Goal: Book appointment/travel/reservation

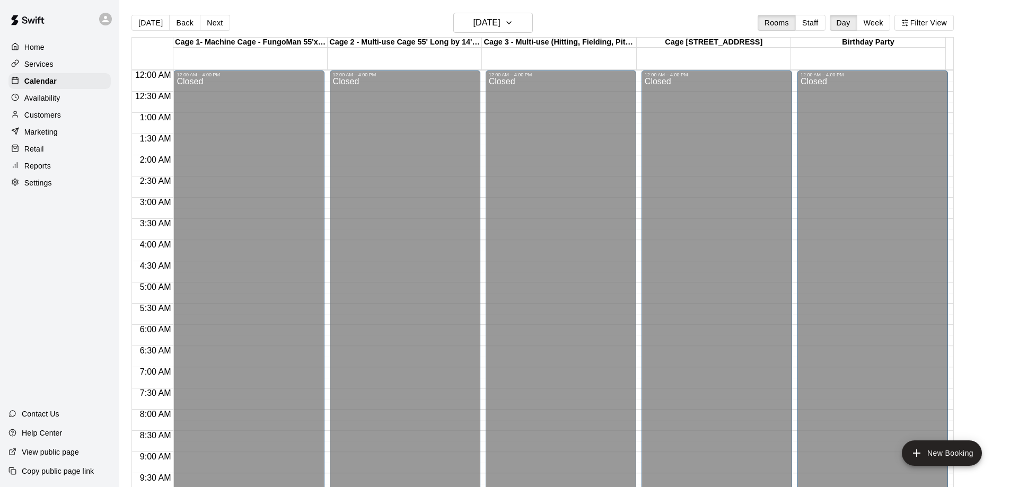
scroll to position [557, 0]
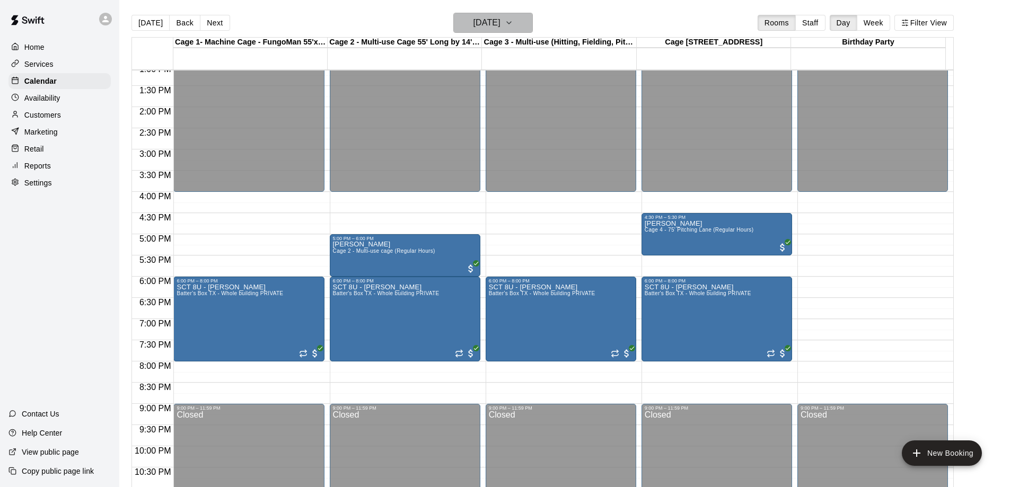
click at [513, 25] on icon "button" at bounding box center [508, 22] width 8 height 13
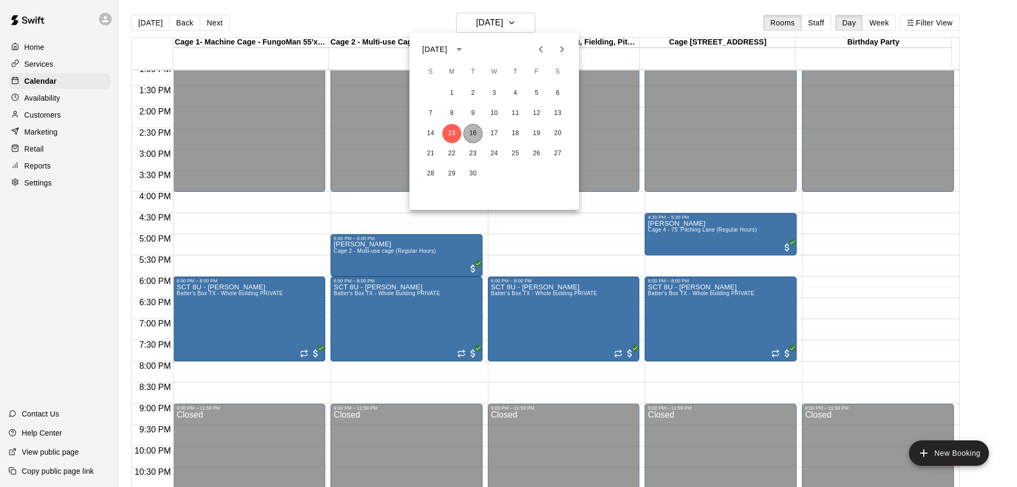
click at [473, 136] on button "16" at bounding box center [473, 133] width 19 height 19
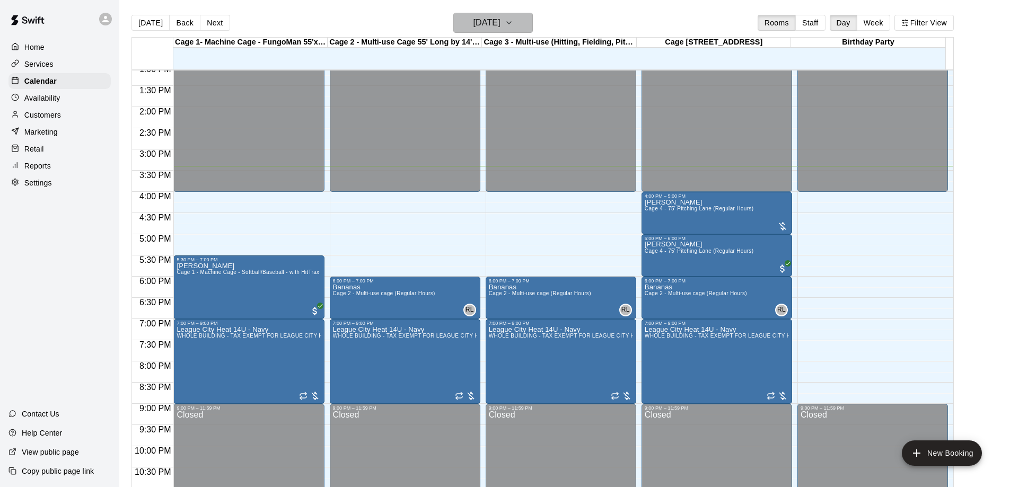
click at [513, 25] on icon "button" at bounding box center [508, 22] width 8 height 13
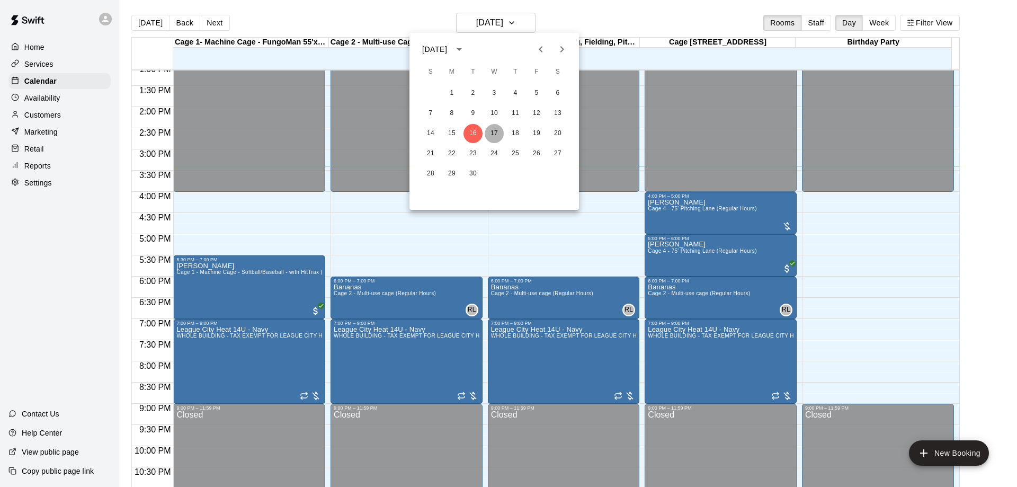
click at [498, 132] on button "17" at bounding box center [494, 133] width 19 height 19
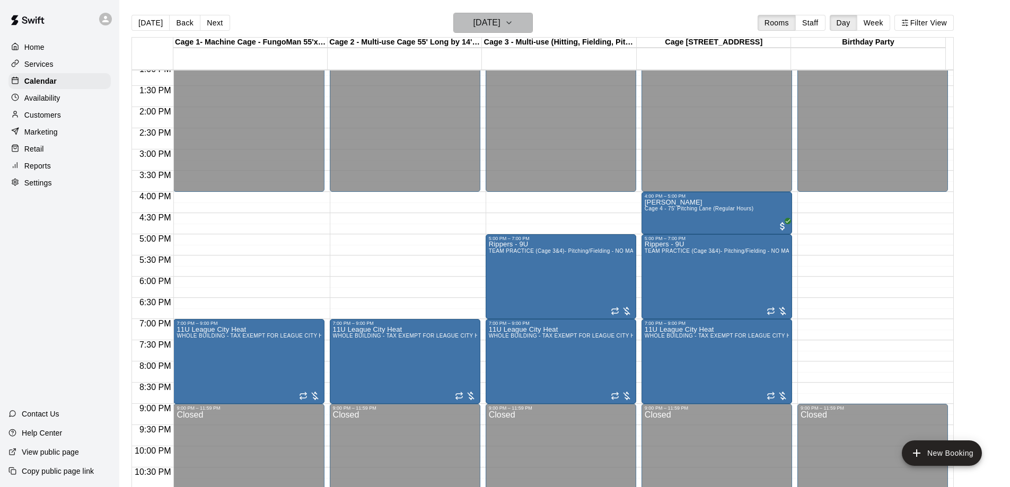
click at [500, 26] on h6 "[DATE]" at bounding box center [486, 22] width 27 height 15
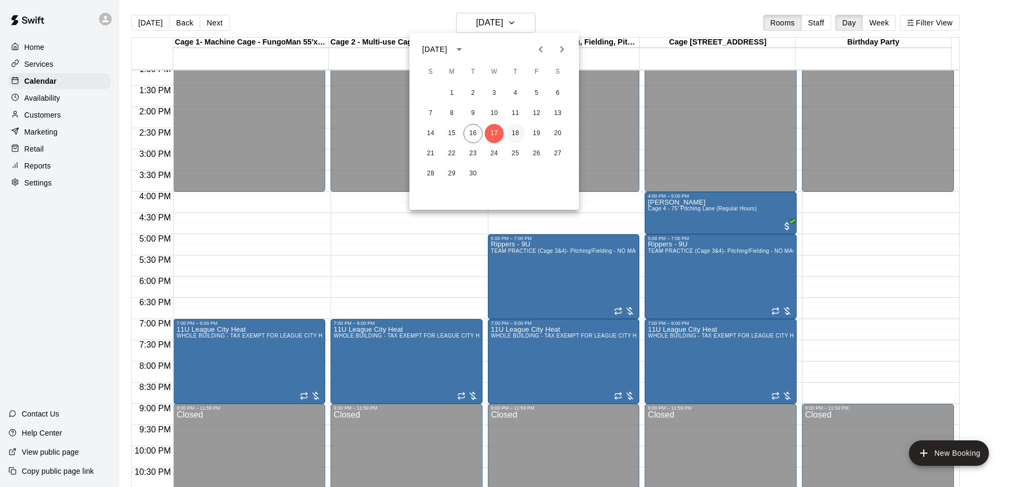
click at [518, 134] on button "18" at bounding box center [515, 133] width 19 height 19
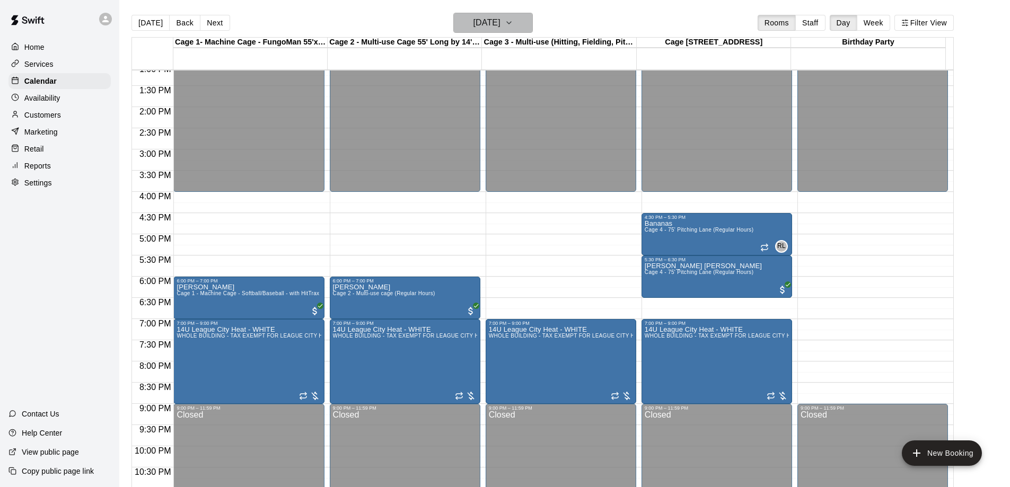
click at [500, 24] on h6 "[DATE]" at bounding box center [486, 22] width 27 height 15
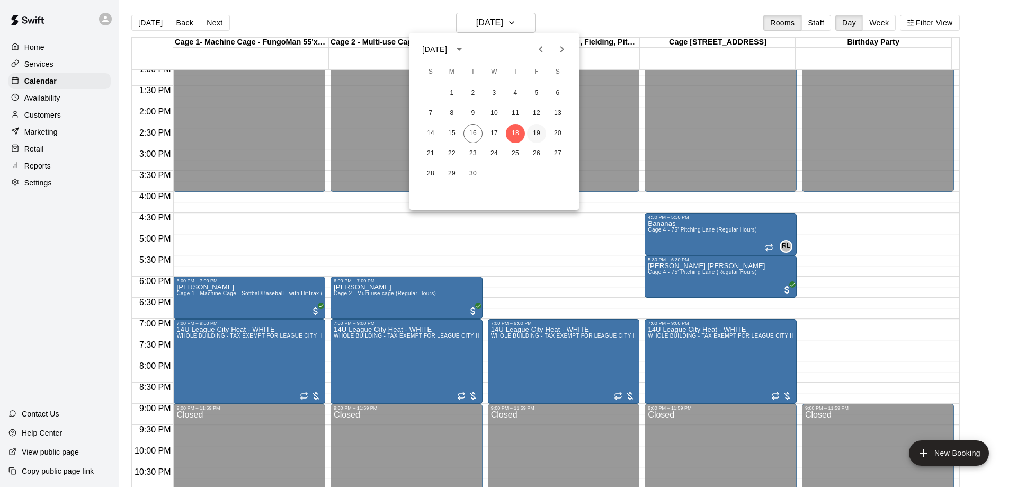
click at [538, 131] on button "19" at bounding box center [536, 133] width 19 height 19
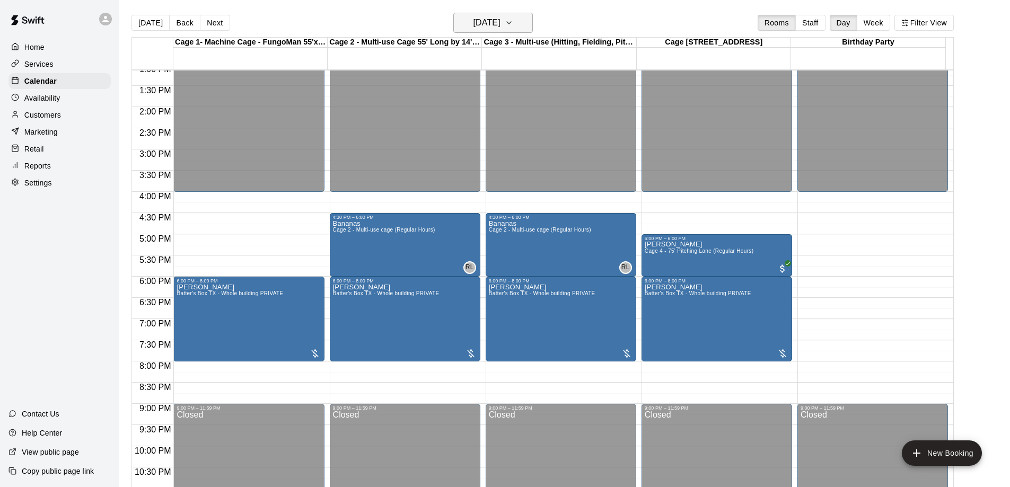
click at [518, 24] on button "[DATE]" at bounding box center [492, 23] width 79 height 20
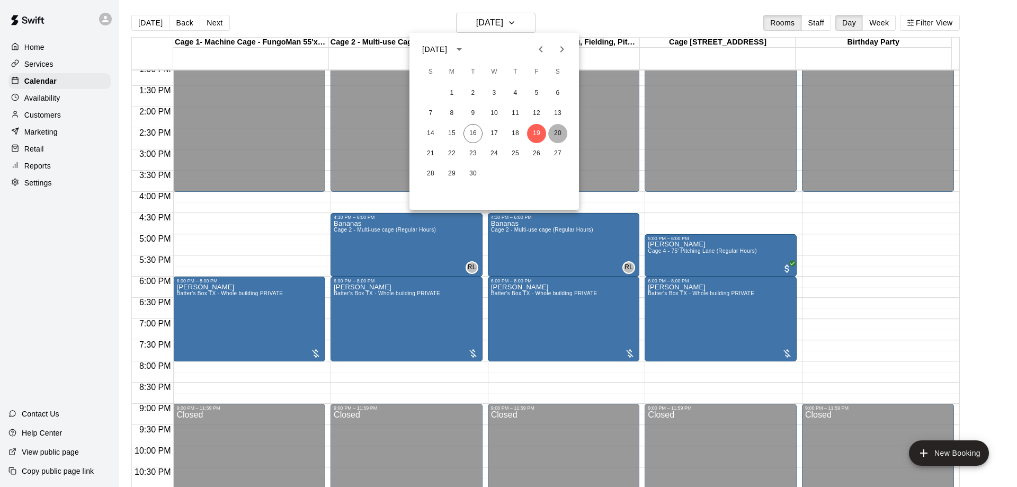
click at [557, 132] on button "20" at bounding box center [557, 133] width 19 height 19
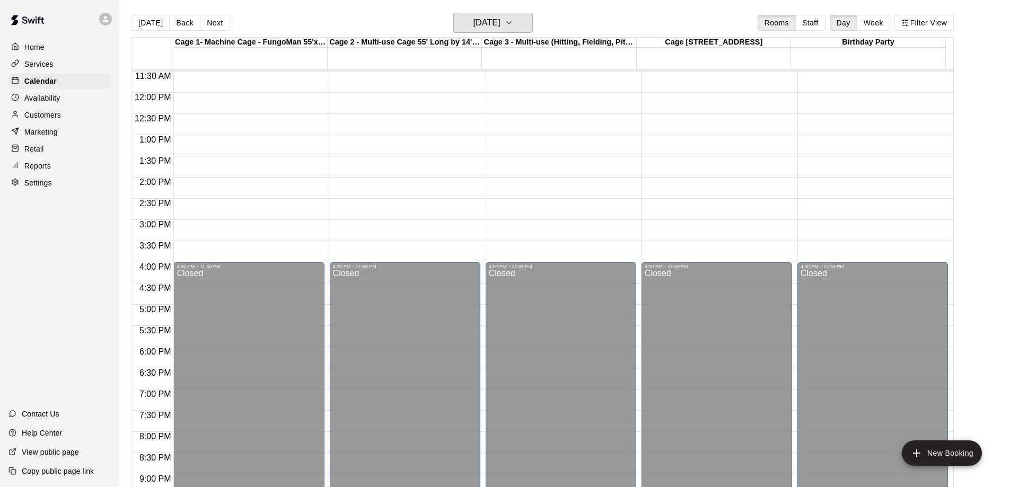
scroll to position [504, 0]
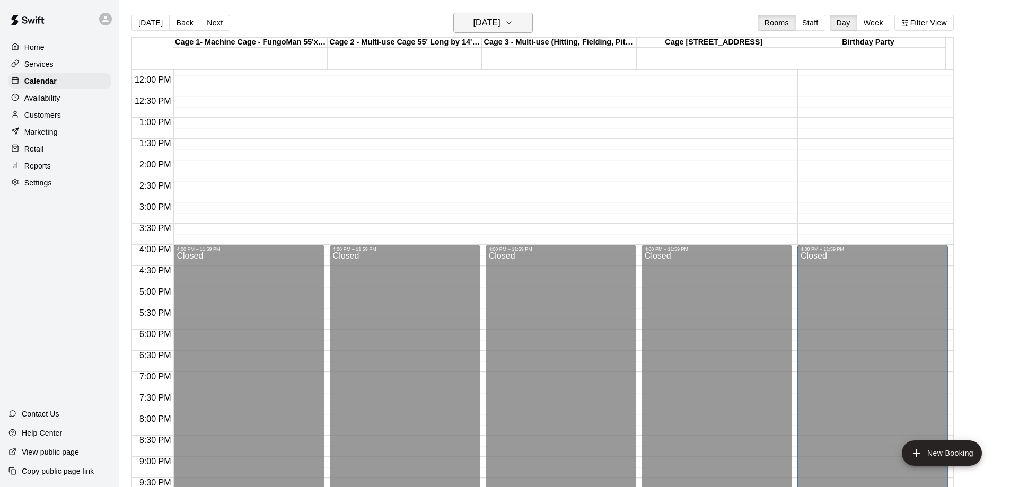
click at [485, 24] on h6 "[DATE]" at bounding box center [486, 22] width 27 height 15
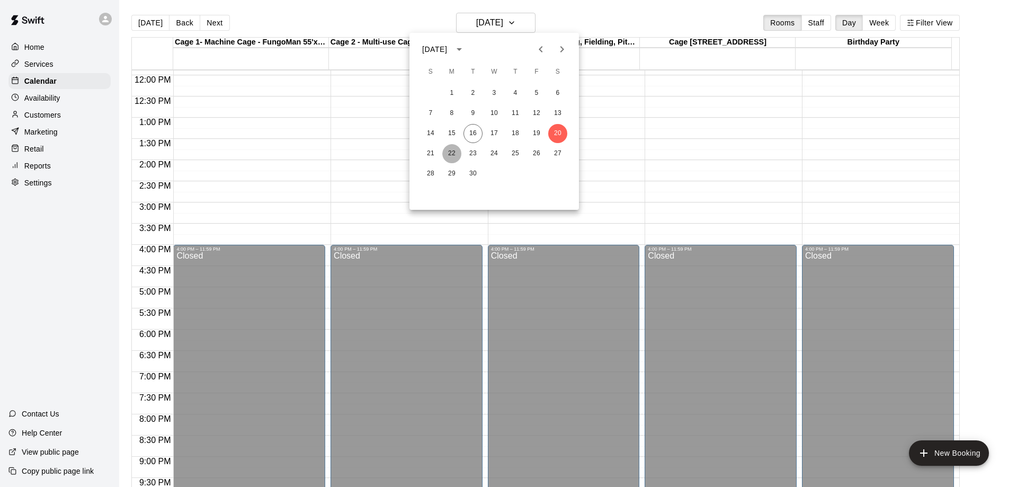
click at [453, 156] on button "22" at bounding box center [451, 153] width 19 height 19
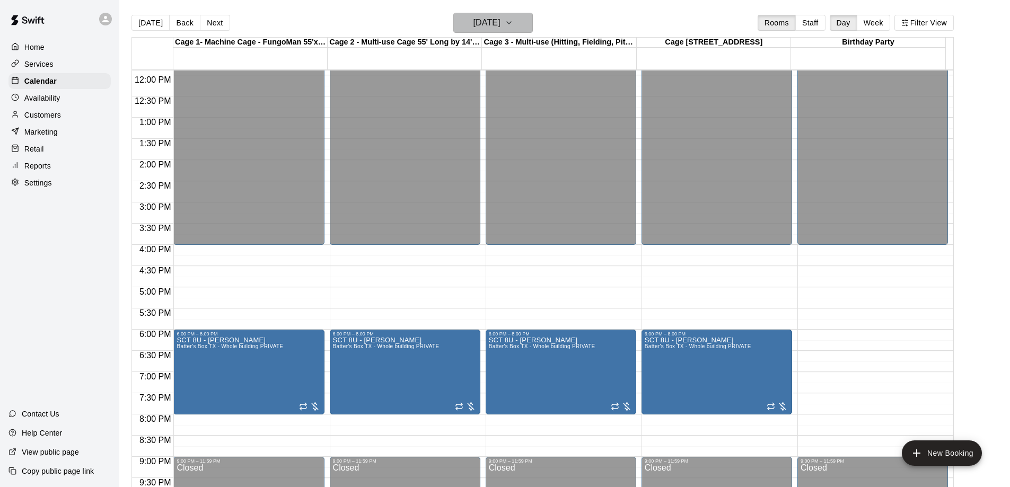
click at [497, 28] on h6 "[DATE]" at bounding box center [486, 22] width 27 height 15
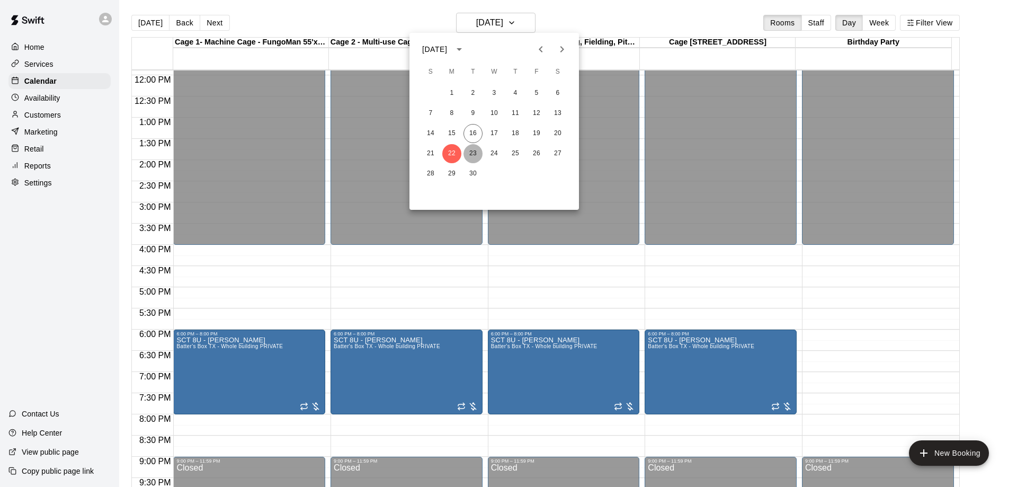
click at [475, 155] on button "23" at bounding box center [473, 153] width 19 height 19
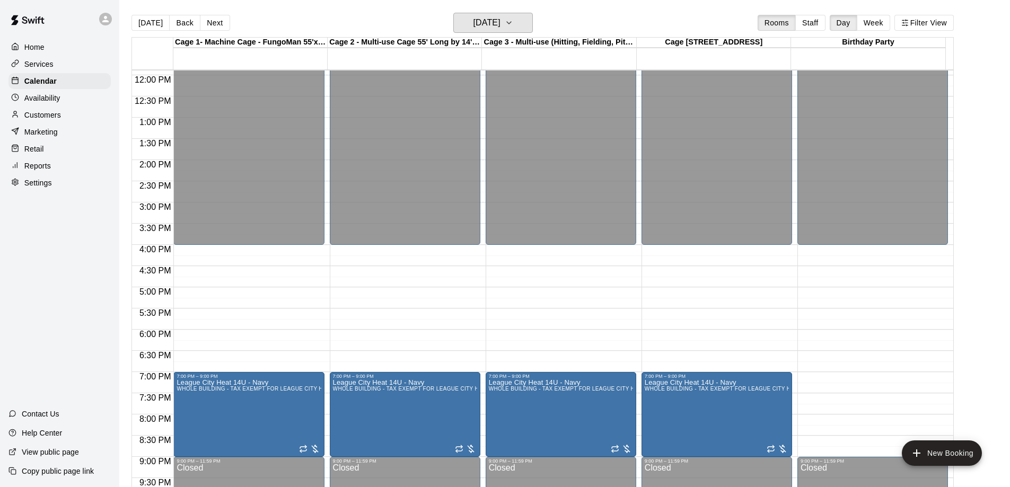
scroll to position [557, 0]
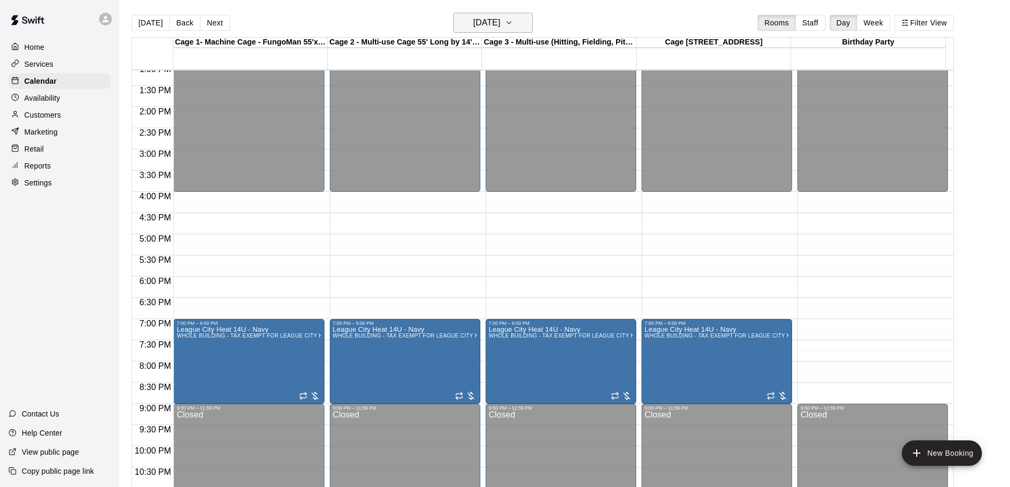
click at [492, 26] on h6 "[DATE]" at bounding box center [486, 22] width 27 height 15
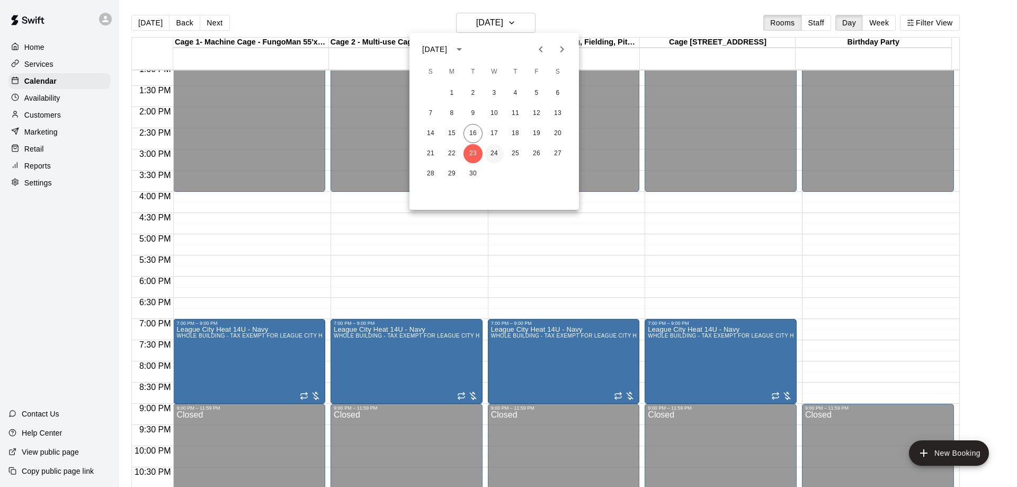
click at [497, 154] on button "24" at bounding box center [494, 153] width 19 height 19
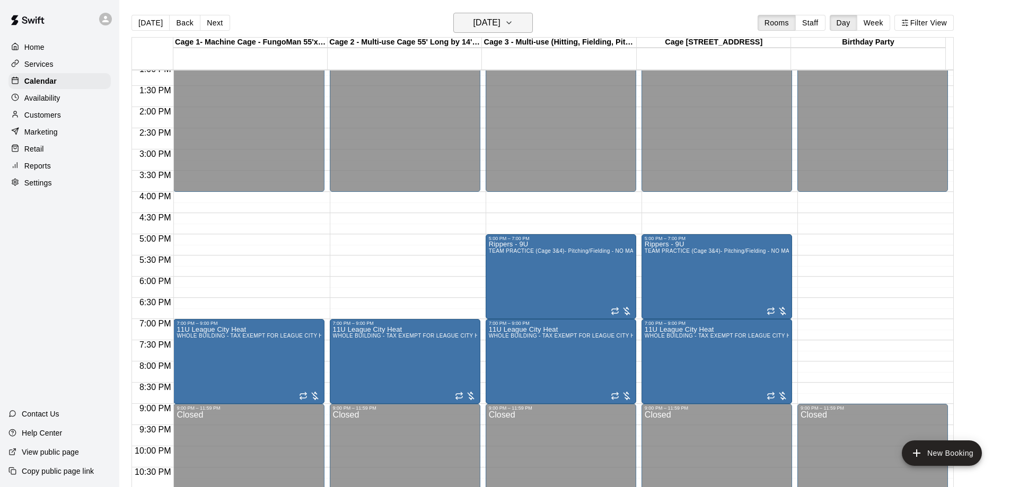
click at [500, 22] on h6 "[DATE]" at bounding box center [486, 22] width 27 height 15
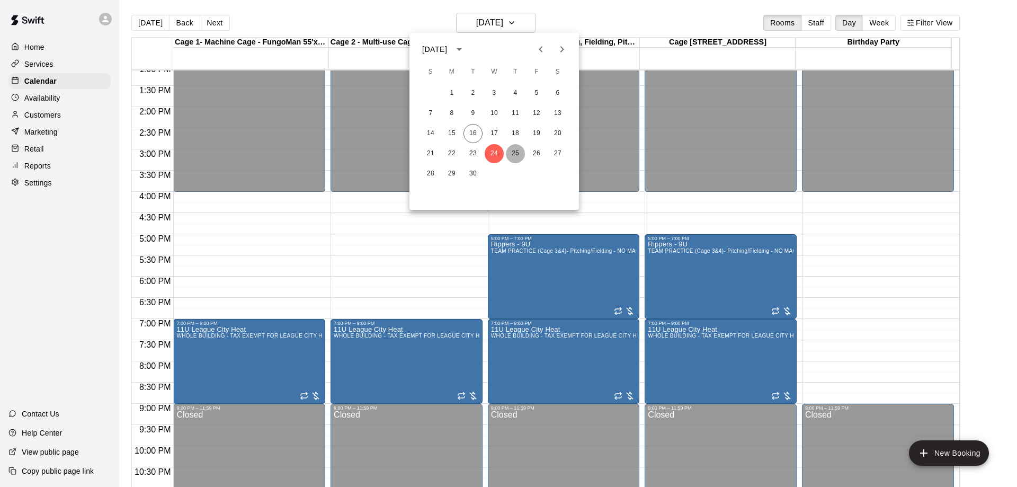
click at [514, 154] on button "25" at bounding box center [515, 153] width 19 height 19
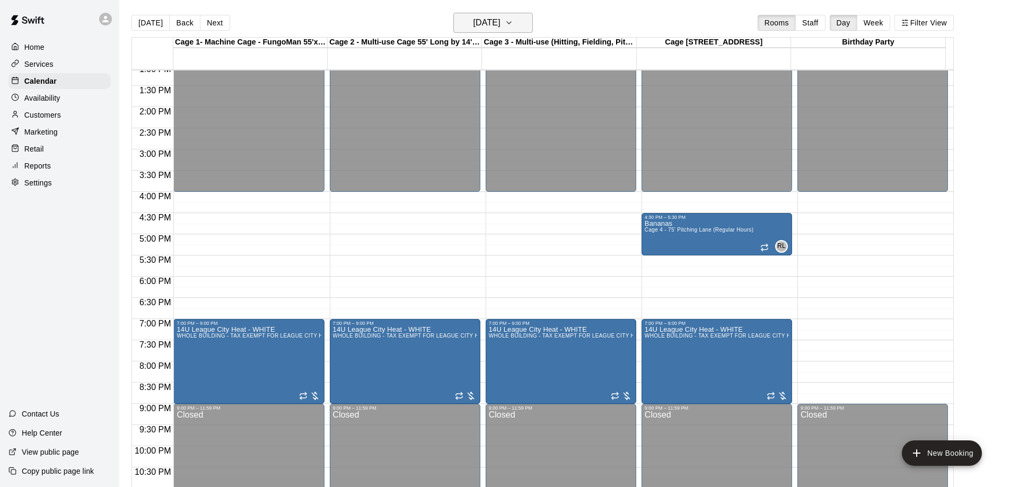
click at [513, 26] on icon "button" at bounding box center [508, 22] width 8 height 13
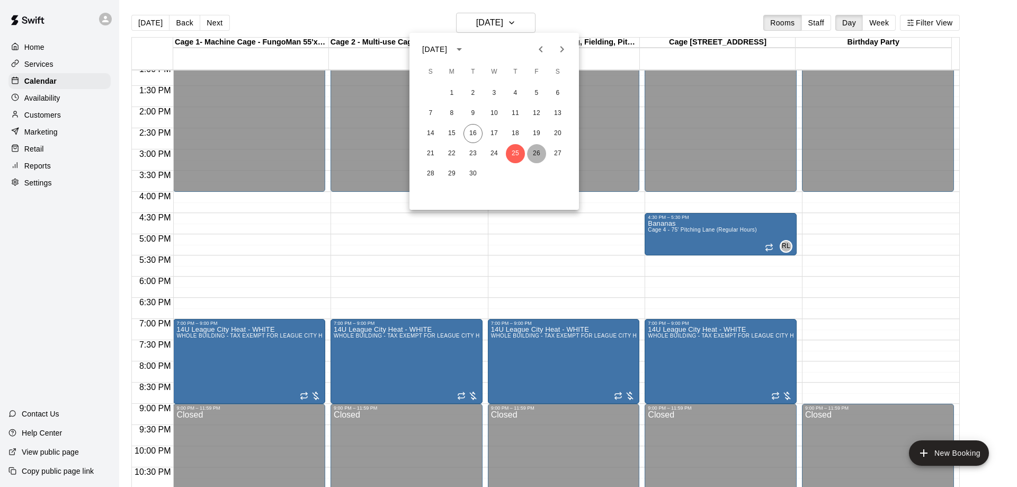
click at [536, 154] on button "26" at bounding box center [536, 153] width 19 height 19
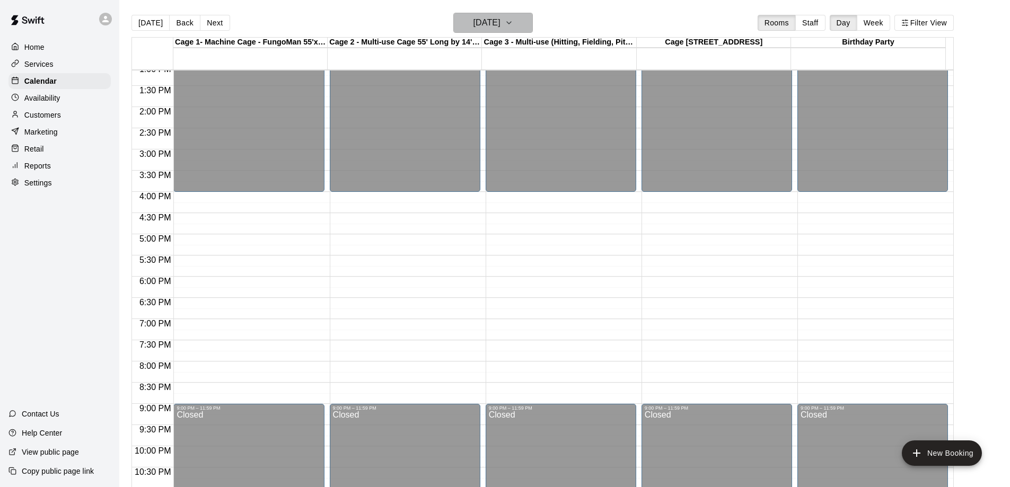
click at [497, 25] on h6 "[DATE]" at bounding box center [486, 22] width 27 height 15
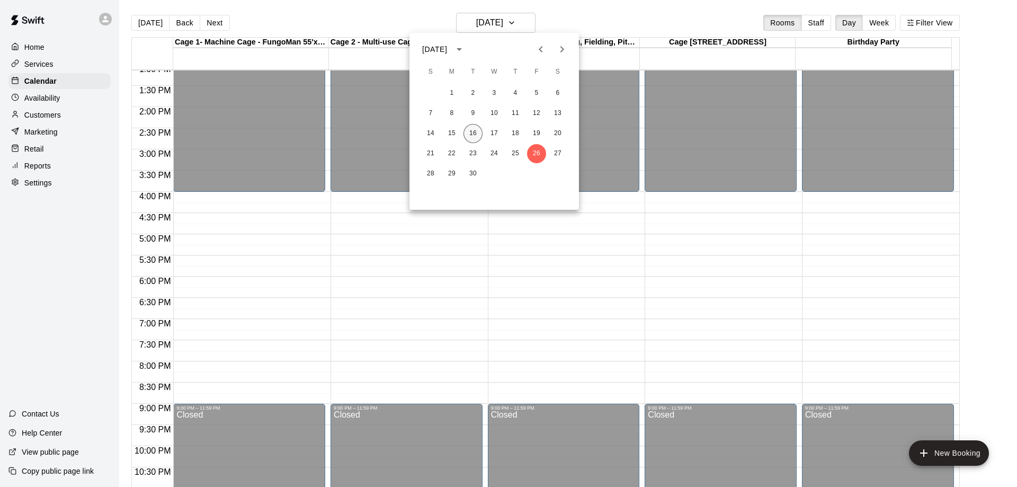
click at [476, 135] on button "16" at bounding box center [473, 133] width 19 height 19
